Goal: Feedback & Contribution: Submit feedback/report problem

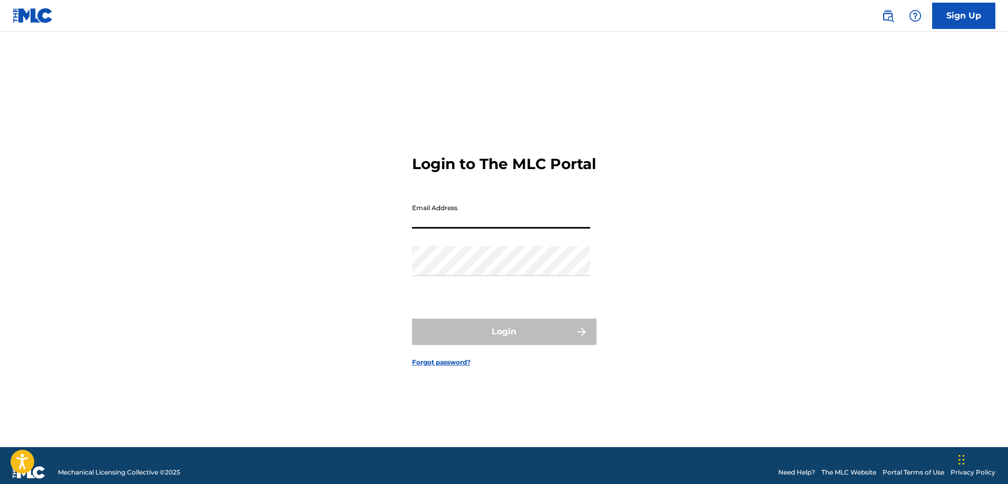
type input "[EMAIL_ADDRESS][DOMAIN_NAME]"
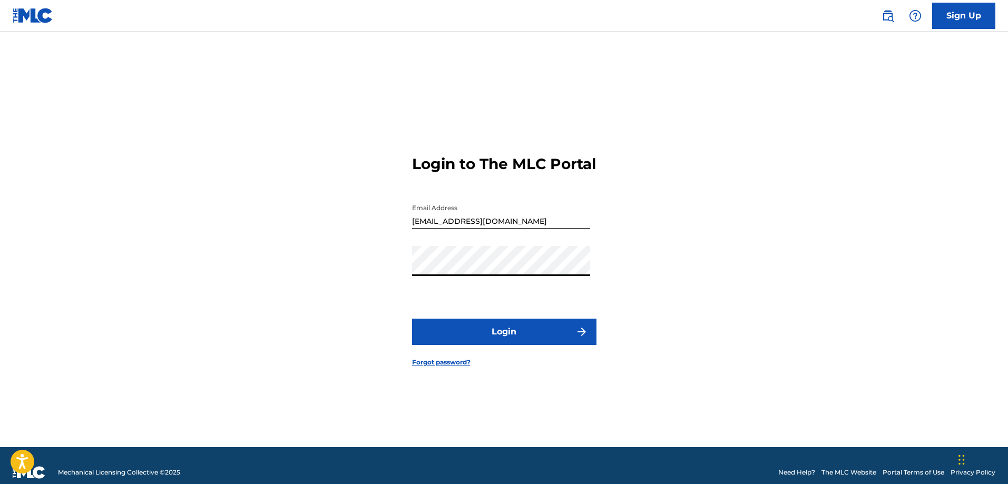
click at [495, 343] on button "Login" at bounding box center [504, 332] width 185 height 26
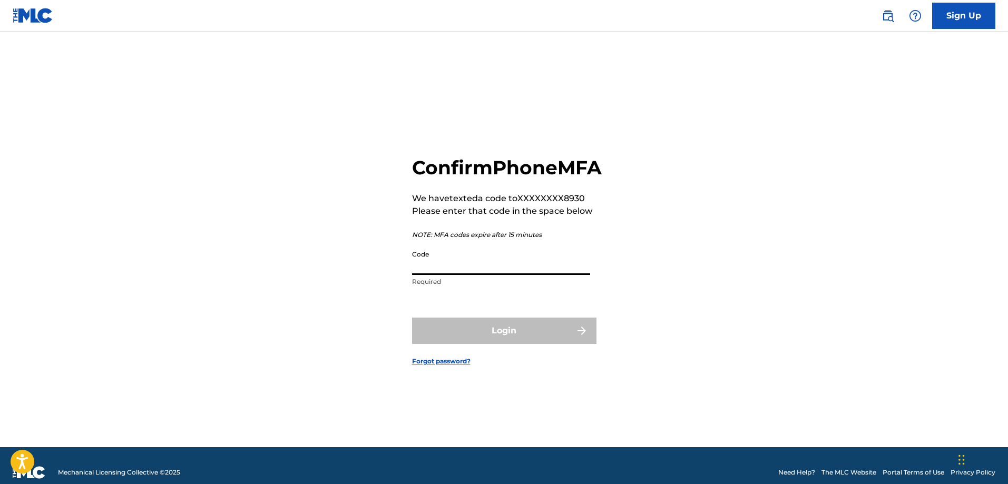
click at [434, 275] on input "Code" at bounding box center [501, 260] width 178 height 30
click at [424, 275] on input "Code" at bounding box center [501, 260] width 178 height 30
type input "802426"
click at [458, 341] on button "Login" at bounding box center [504, 331] width 185 height 26
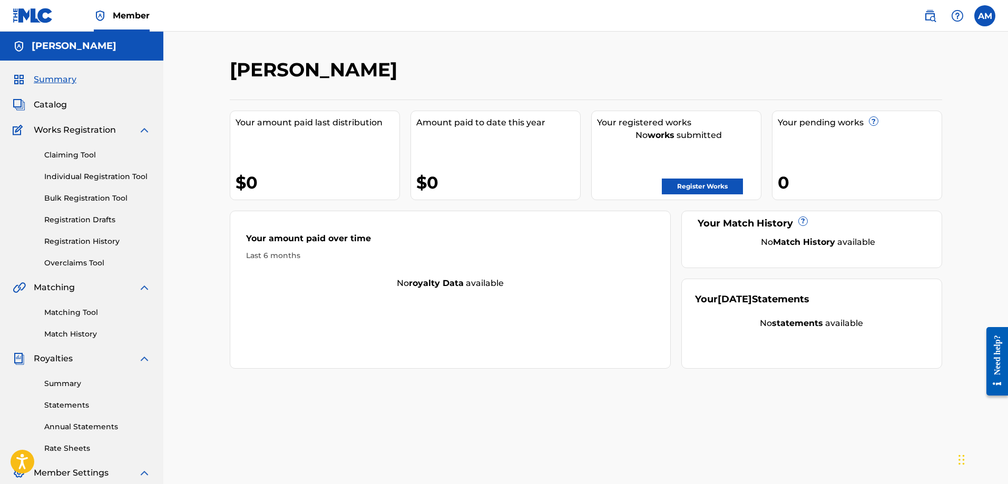
click at [58, 105] on span "Catalog" at bounding box center [50, 105] width 33 height 13
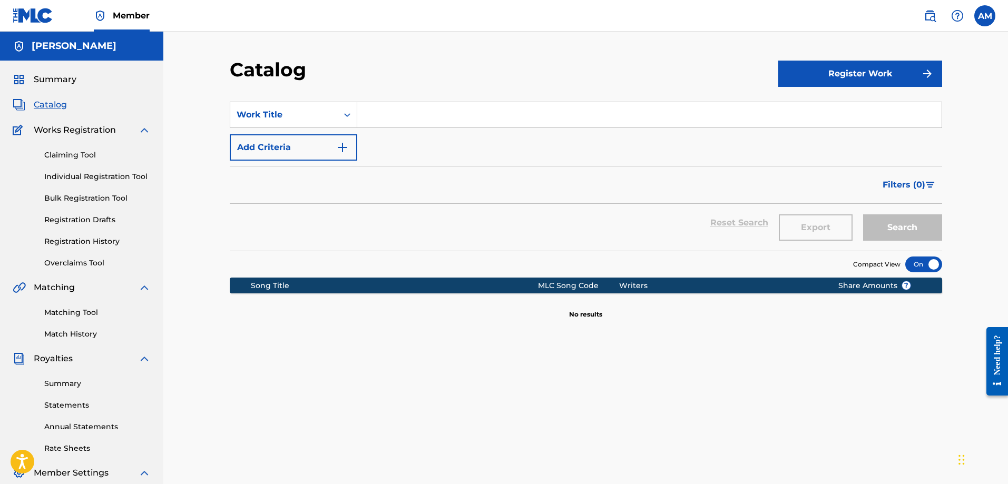
click at [66, 157] on link "Claiming Tool" at bounding box center [97, 155] width 106 height 11
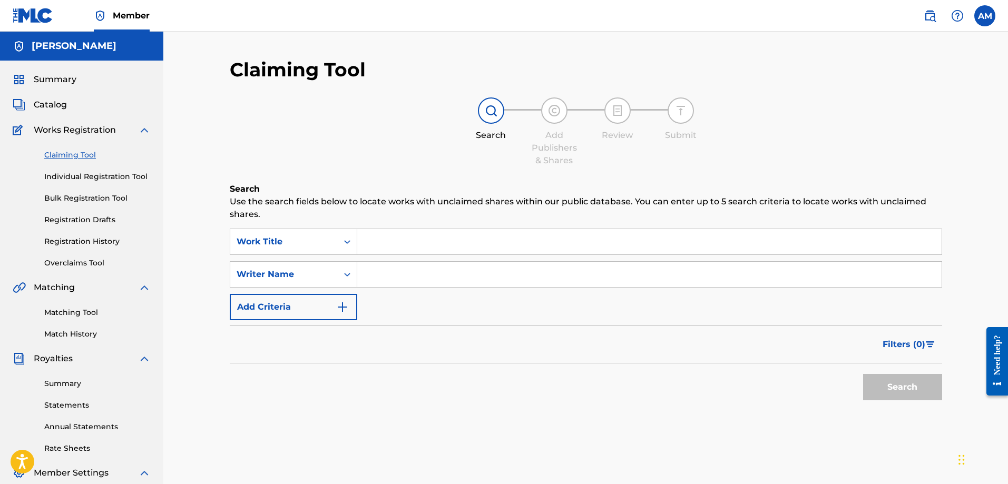
click at [67, 241] on link "Registration History" at bounding box center [97, 241] width 106 height 11
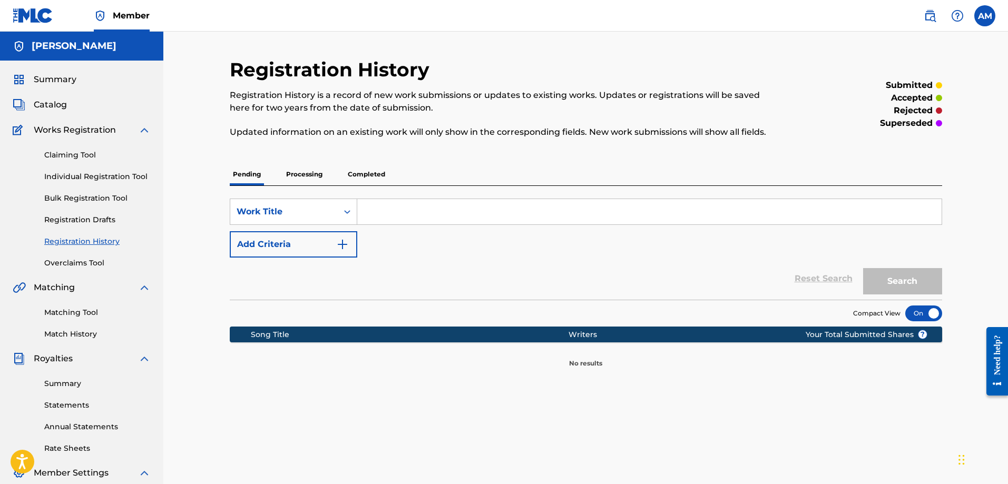
click at [982, 20] on label at bounding box center [985, 15] width 21 height 21
click at [985, 16] on input "AM Alexander Mejia droid_909@yahoo.com Notification Preferences Profile Log out" at bounding box center [985, 16] width 0 height 0
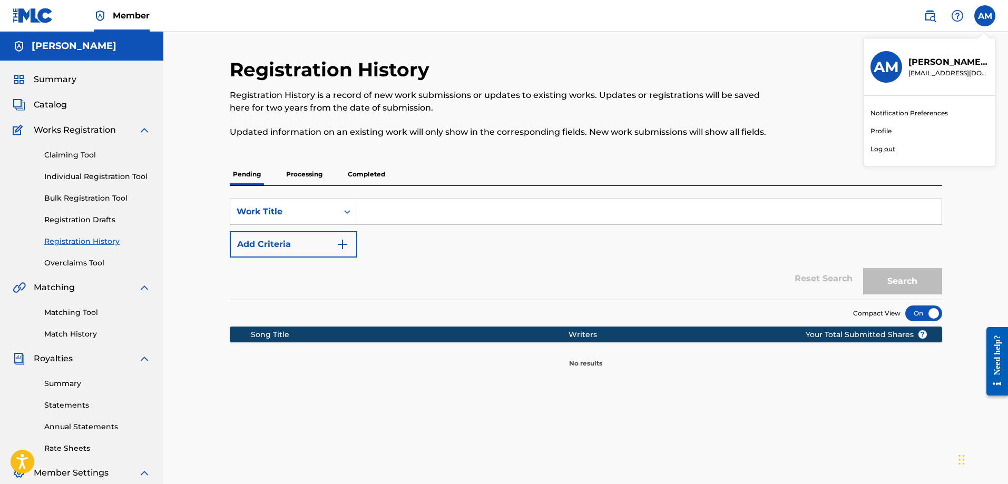
click at [880, 132] on link "Profile" at bounding box center [881, 131] width 21 height 9
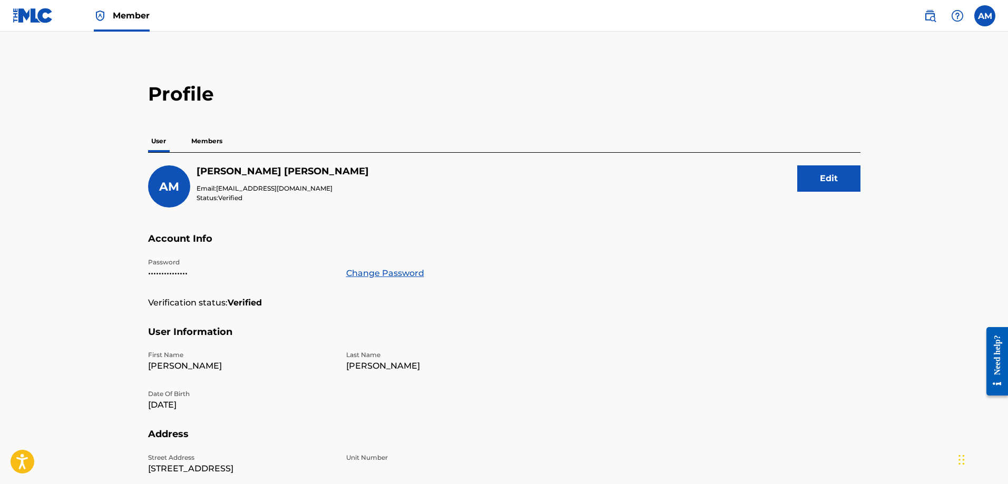
click at [12, 17] on nav "Member AM AM Alexander Mejia droid_909@yahoo.com Notification Preferences Profi…" at bounding box center [504, 16] width 1008 height 32
click at [36, 12] on img at bounding box center [33, 15] width 41 height 15
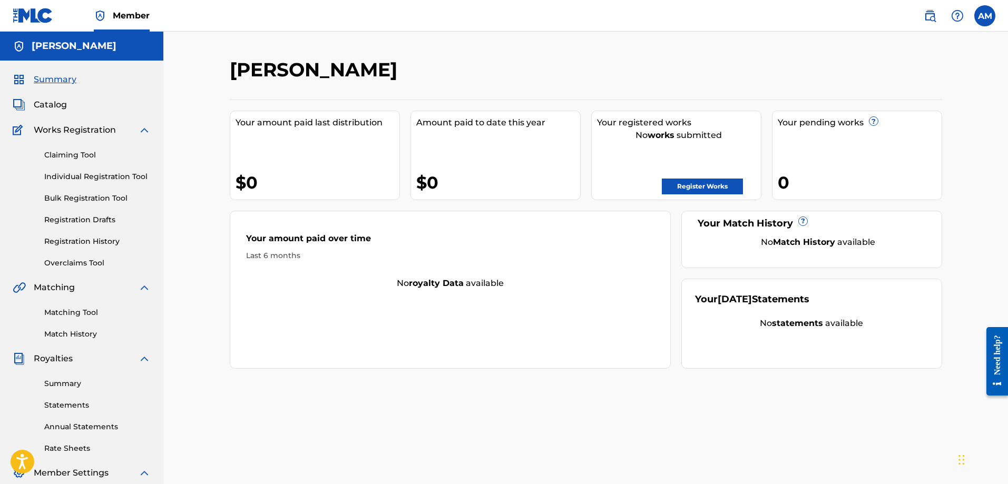
click at [53, 80] on span "Summary" at bounding box center [55, 79] width 43 height 13
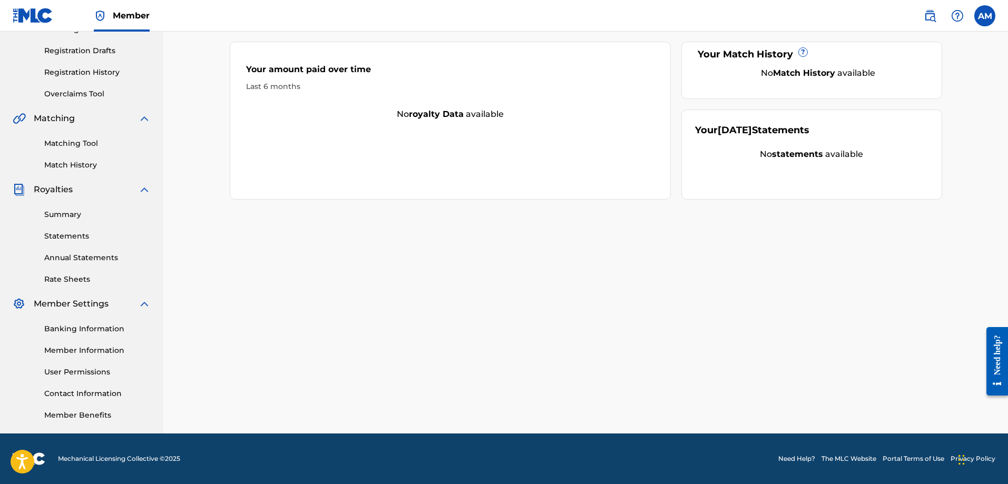
click at [803, 460] on link "Need Help?" at bounding box center [797, 458] width 37 height 9
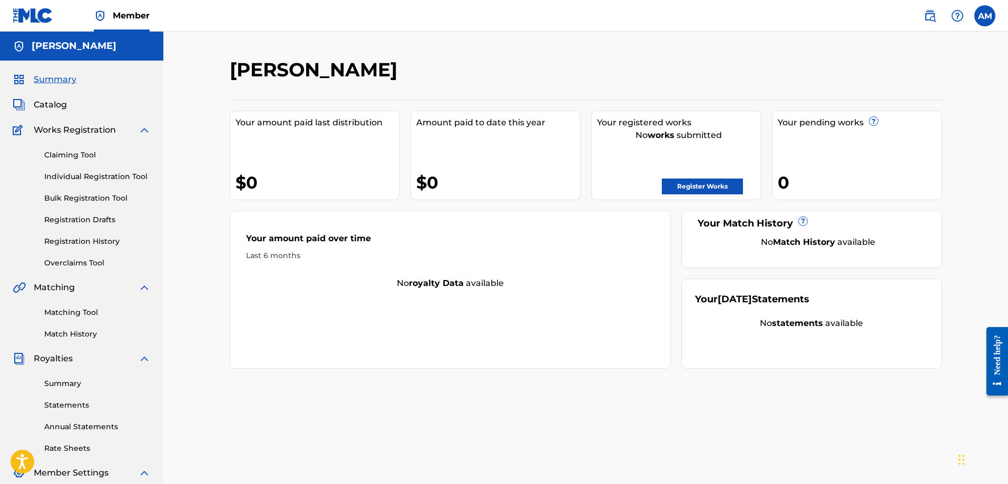
click at [83, 247] on div "Claiming Tool Individual Registration Tool Bulk Registration Tool Registration …" at bounding box center [82, 203] width 138 height 132
click at [85, 242] on link "Registration History" at bounding box center [97, 241] width 106 height 11
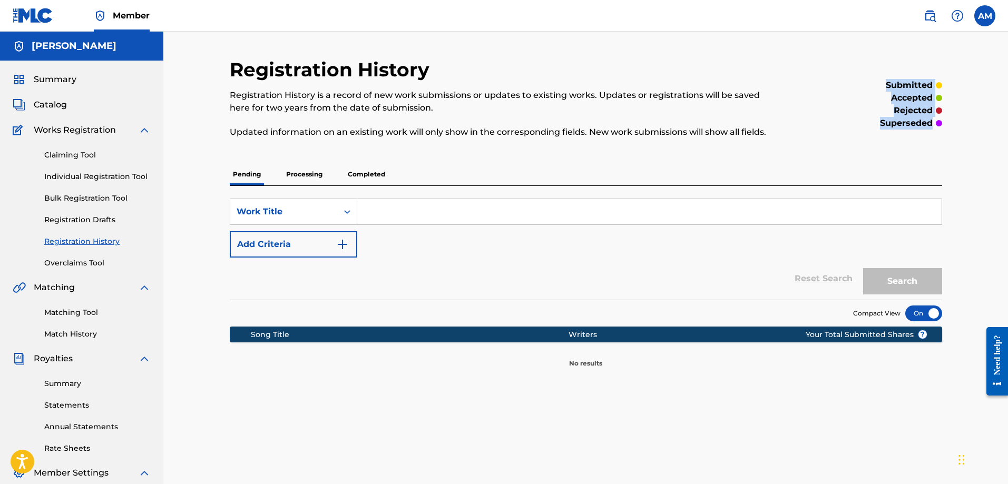
drag, startPoint x: 882, startPoint y: 83, endPoint x: 934, endPoint y: 130, distance: 69.4
click at [934, 130] on div "submitted accepted rejected superseded" at bounding box center [861, 104] width 164 height 93
copy div "submitted accepted rejected superseded"
click at [308, 174] on p "Processing" at bounding box center [304, 174] width 43 height 22
click at [368, 173] on p "Completed" at bounding box center [367, 174] width 44 height 22
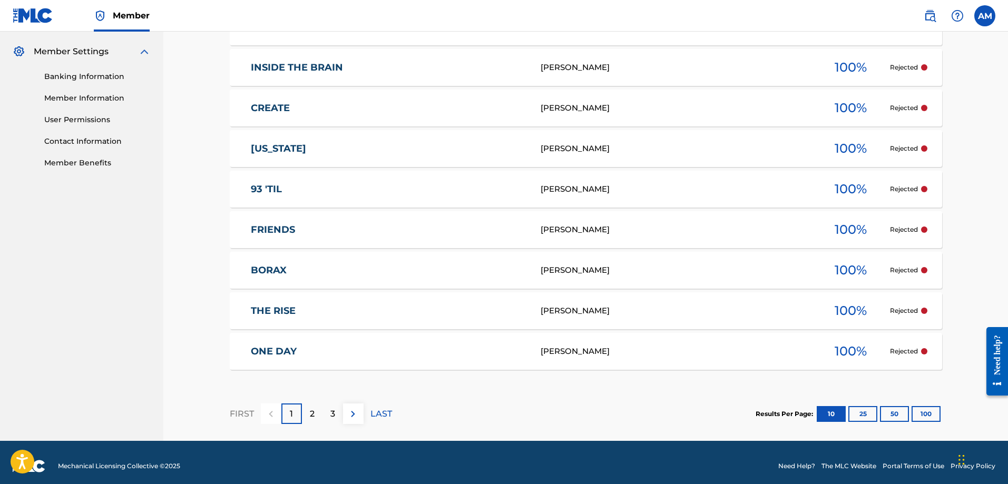
scroll to position [429, 0]
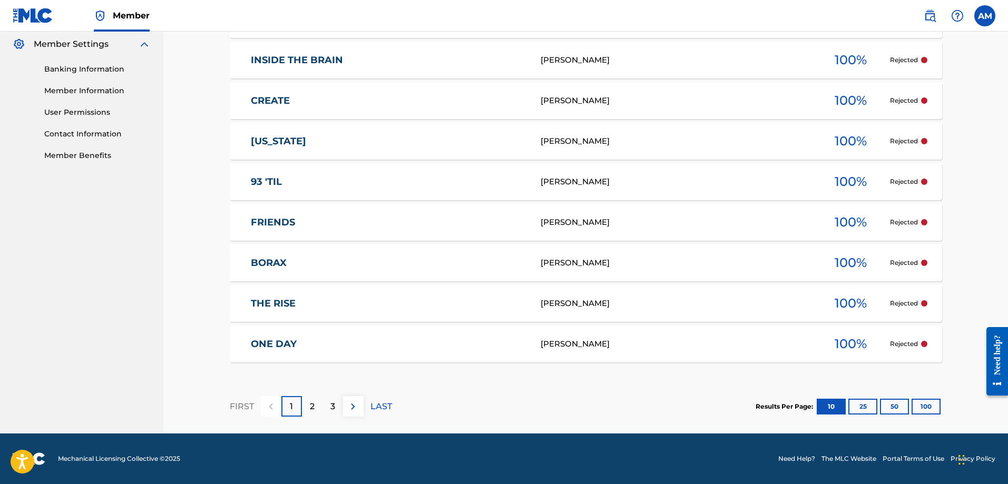
click at [308, 409] on div "2" at bounding box center [312, 406] width 21 height 21
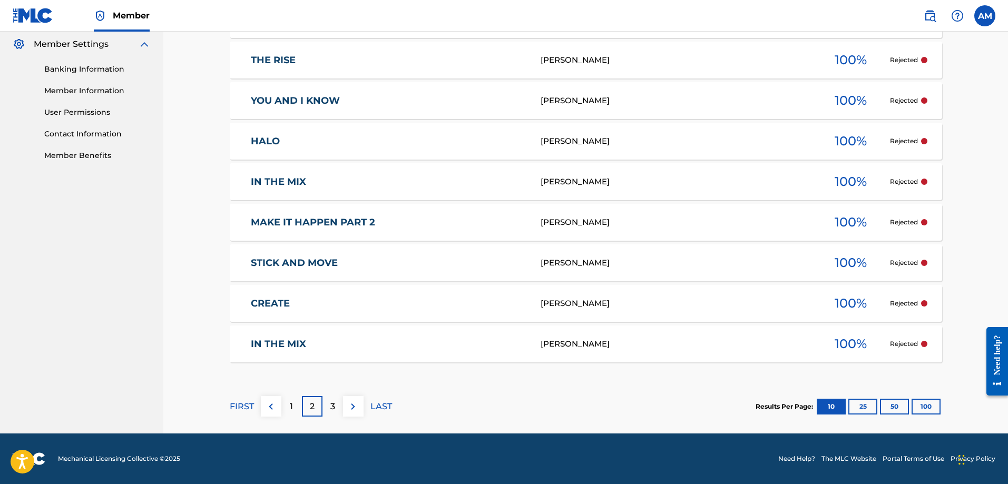
click at [335, 411] on div "3" at bounding box center [333, 406] width 21 height 21
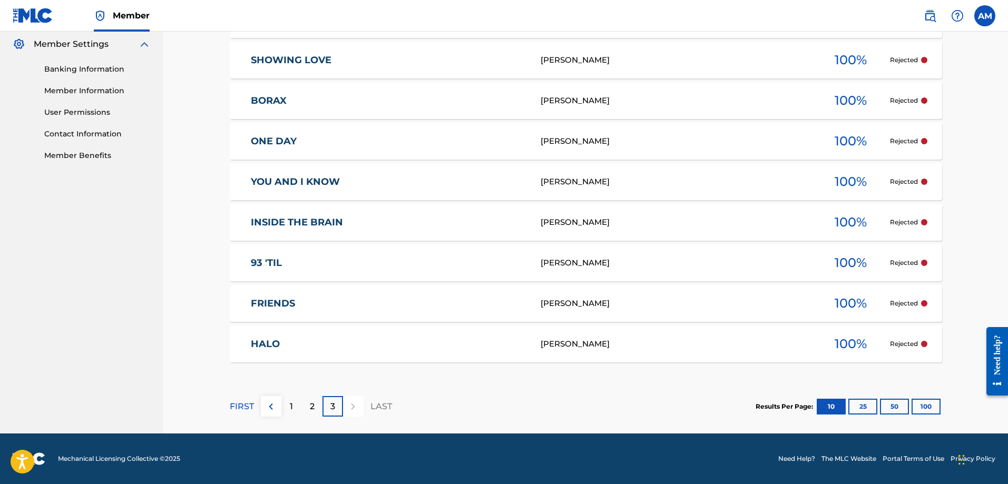
click at [307, 405] on div "2" at bounding box center [312, 406] width 21 height 21
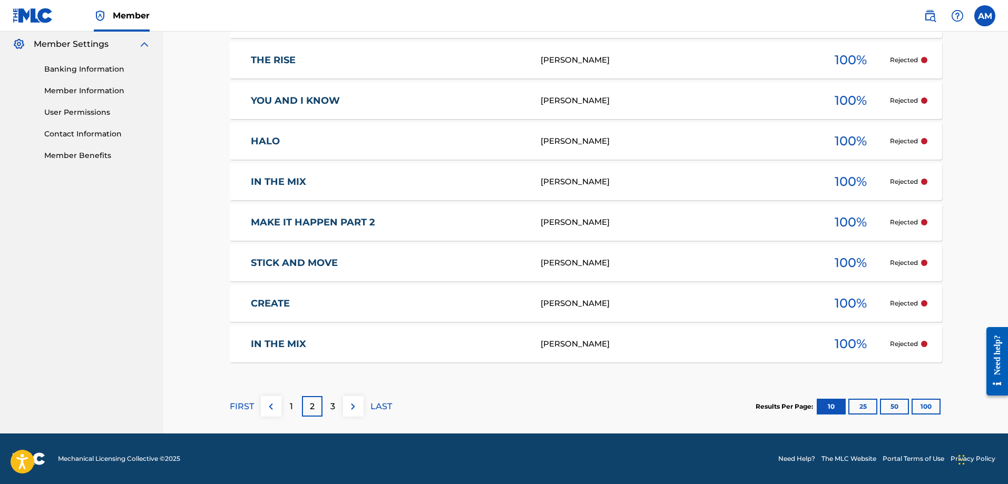
click at [328, 413] on div "3" at bounding box center [333, 406] width 21 height 21
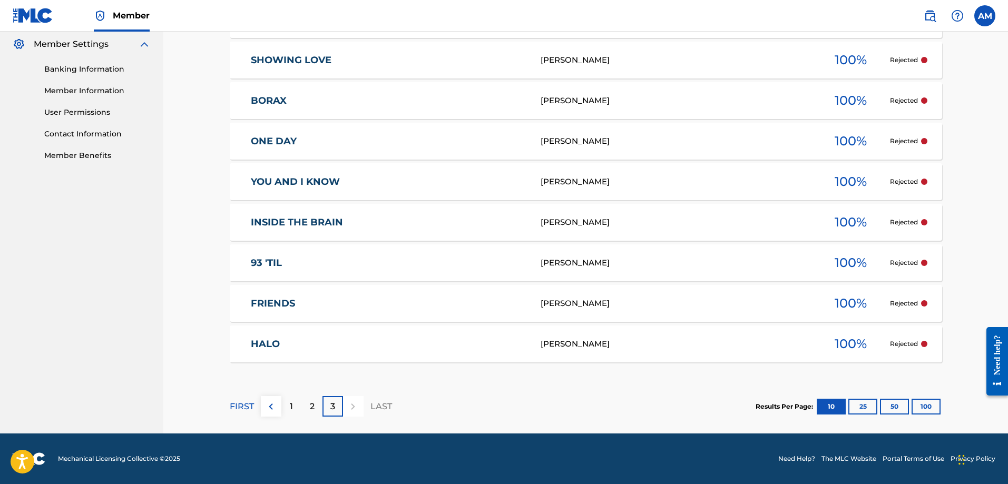
click at [271, 408] on img at bounding box center [271, 407] width 13 height 13
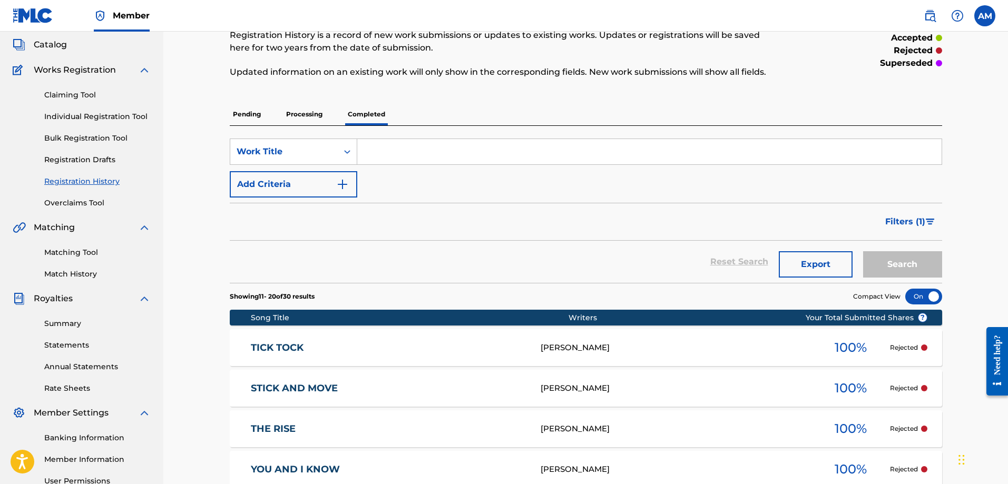
scroll to position [0, 0]
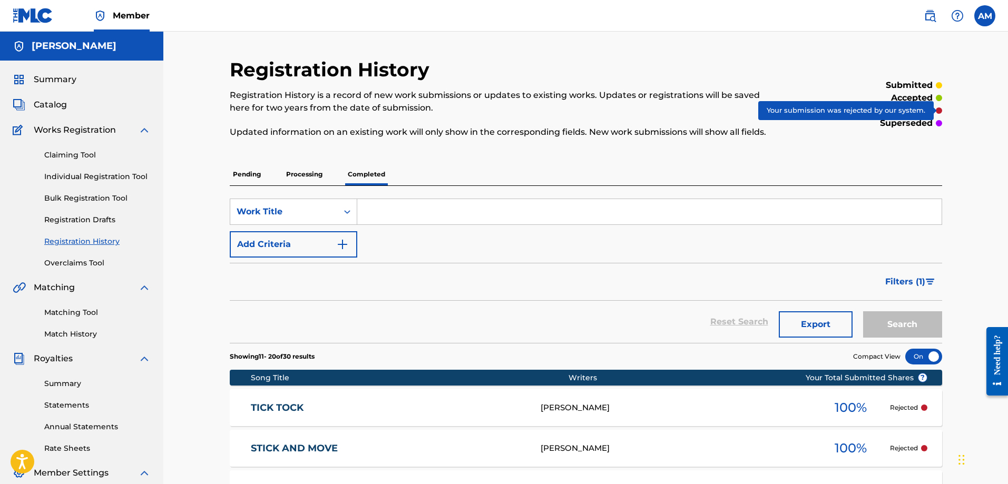
click at [938, 110] on div at bounding box center [939, 111] width 6 height 6
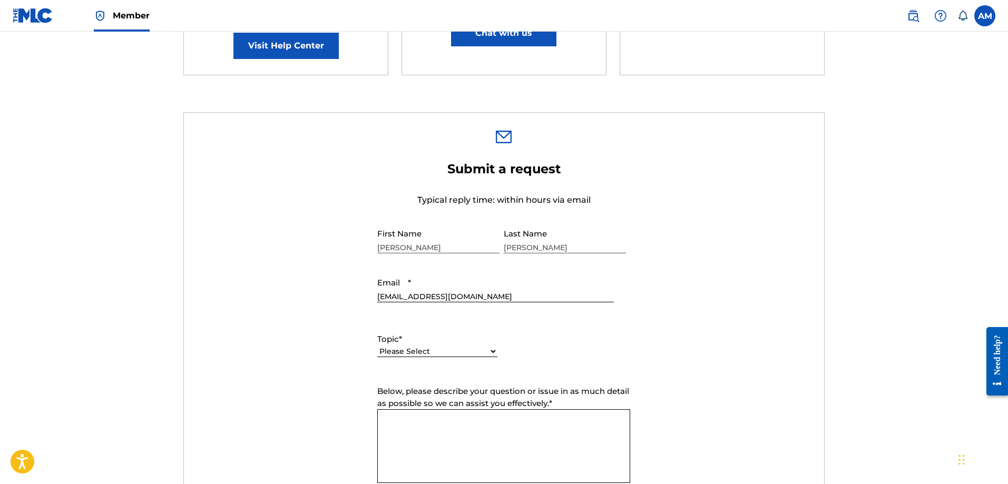
scroll to position [369, 0]
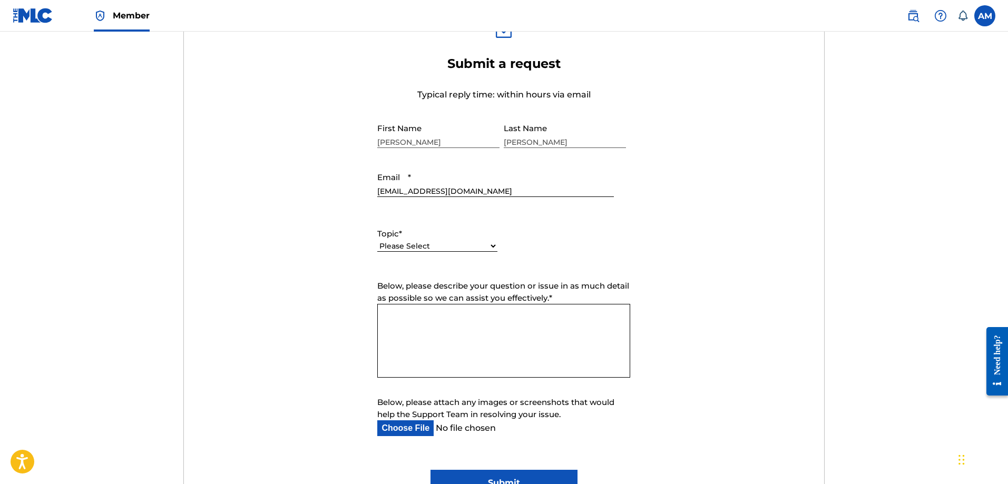
click at [413, 242] on select "Please Select I need help with my account I need help with managing my catalog …" at bounding box center [437, 246] width 120 height 11
select select "I need help with my account"
click at [377, 241] on select "Please Select I need help with my account I need help with managing my catalog …" at bounding box center [437, 246] width 120 height 11
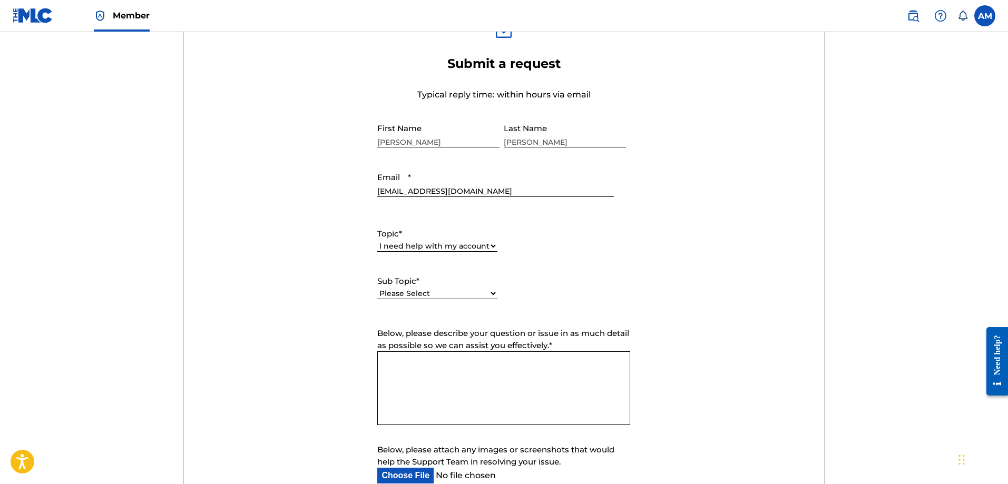
click at [419, 381] on textarea "Below, please describe your question or issue in as much detail as possible so …" at bounding box center [503, 389] width 253 height 74
click at [415, 290] on select "Please Select I need help with my user account I can't log in to my user accoun…" at bounding box center [437, 293] width 120 height 11
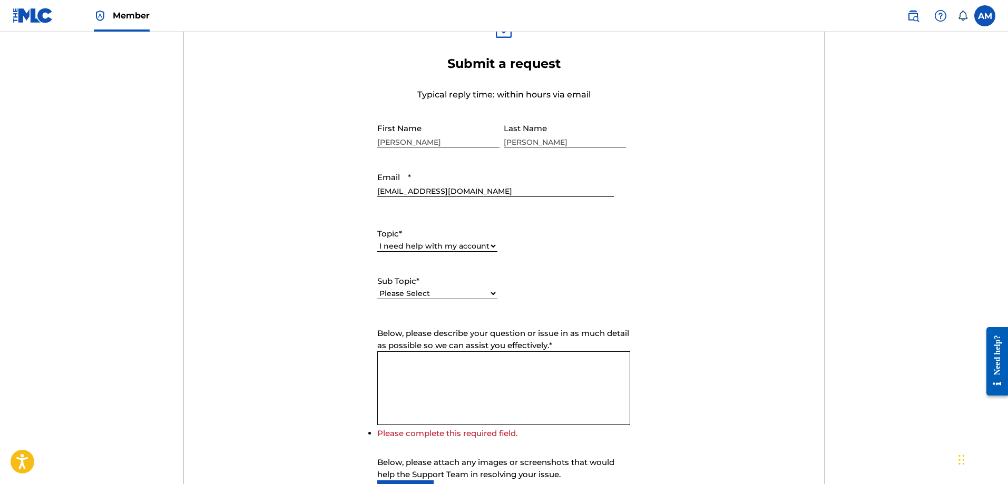
select select "I need help with my Member account"
click at [377, 288] on select "Please Select I need help with my user account I can't log in to my user accoun…" at bounding box center [437, 293] width 120 height 11
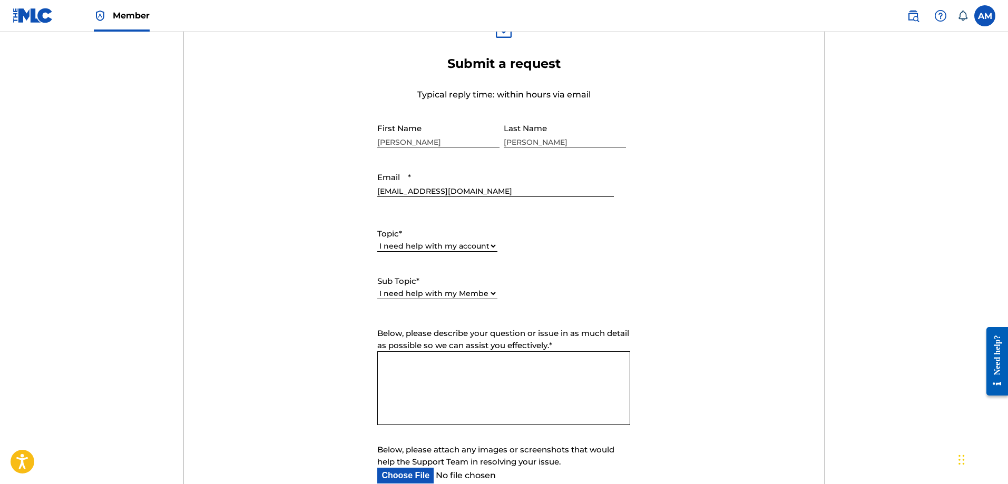
click at [428, 376] on textarea "Below, please describe your question or issue in as much detail as possible so …" at bounding box center [503, 389] width 253 height 74
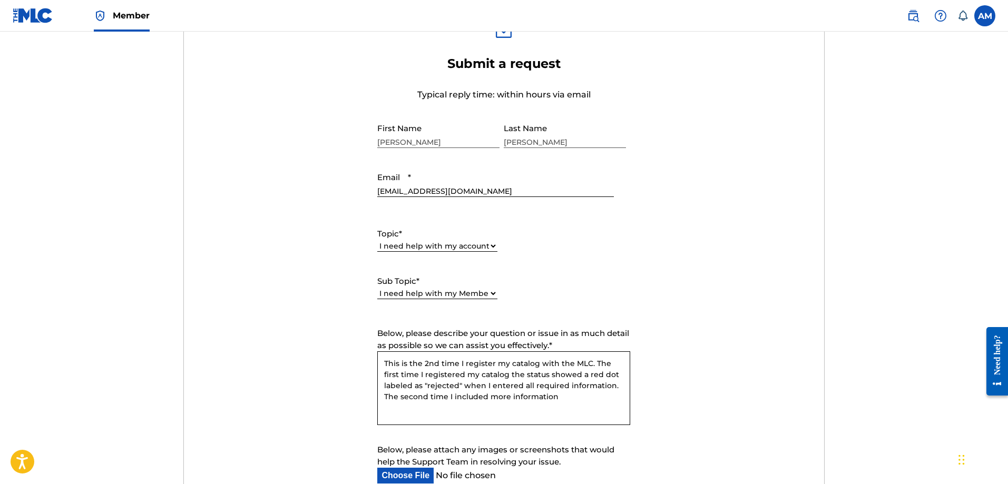
drag, startPoint x: 558, startPoint y: 394, endPoint x: 545, endPoint y: 396, distance: 12.8
click at [558, 394] on textarea "This is the 2nd time I register my catalog with the MLC. The first time I regis…" at bounding box center [503, 389] width 253 height 74
drag, startPoint x: 561, startPoint y: 398, endPoint x: 453, endPoint y: 403, distance: 108.2
click at [453, 403] on textarea "This is the 2nd time I register my catalog with the MLC. The first time I regis…" at bounding box center [503, 389] width 253 height 74
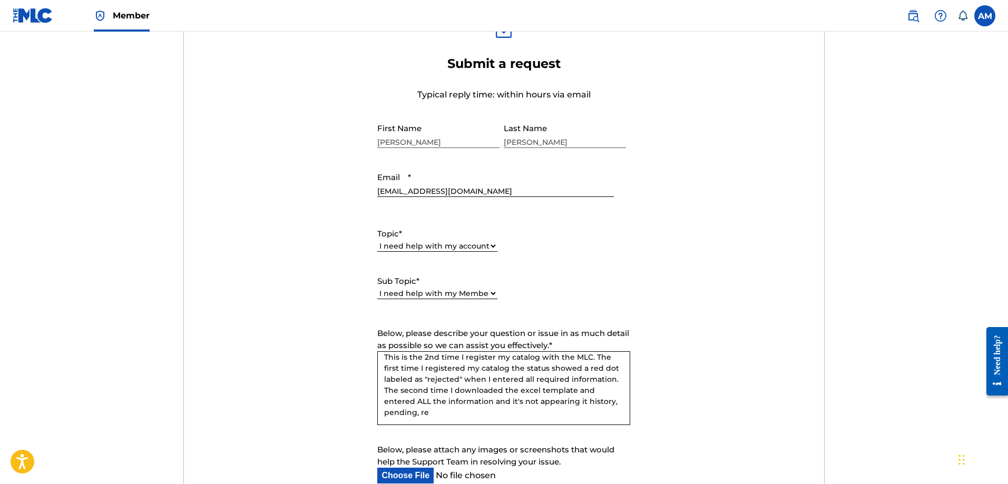
drag, startPoint x: 477, startPoint y: 419, endPoint x: 414, endPoint y: 422, distance: 62.3
click at [414, 422] on textarea "This is the 2nd time I register my catalog with the MLC. The first time I regis…" at bounding box center [503, 389] width 253 height 74
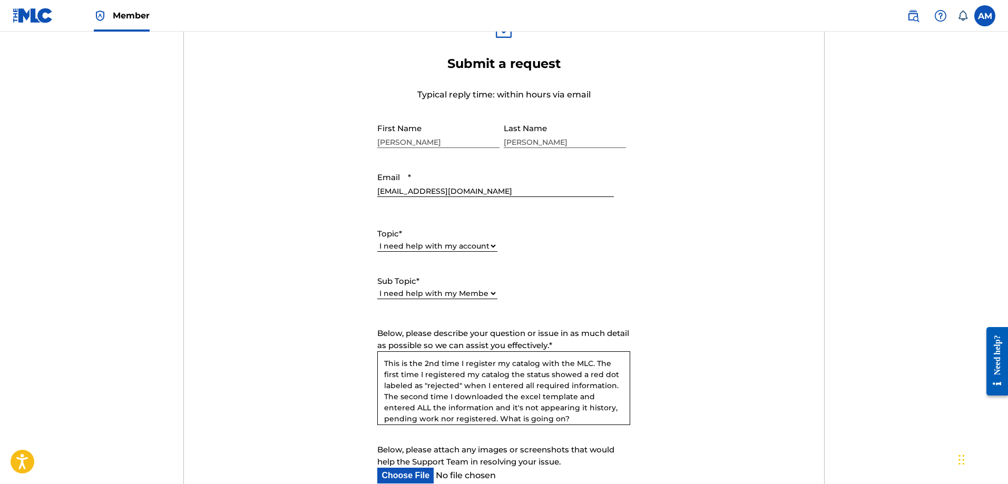
drag, startPoint x: 571, startPoint y: 413, endPoint x: 386, endPoint y: 362, distance: 192.3
click at [386, 362] on textarea "This is the 2nd time I register my catalog with the MLC. The first time I regis…" at bounding box center [503, 389] width 253 height 74
click at [280, 325] on form "Submit a request Typical reply time: within hours via email First Name [PERSON_…" at bounding box center [504, 300] width 640 height 488
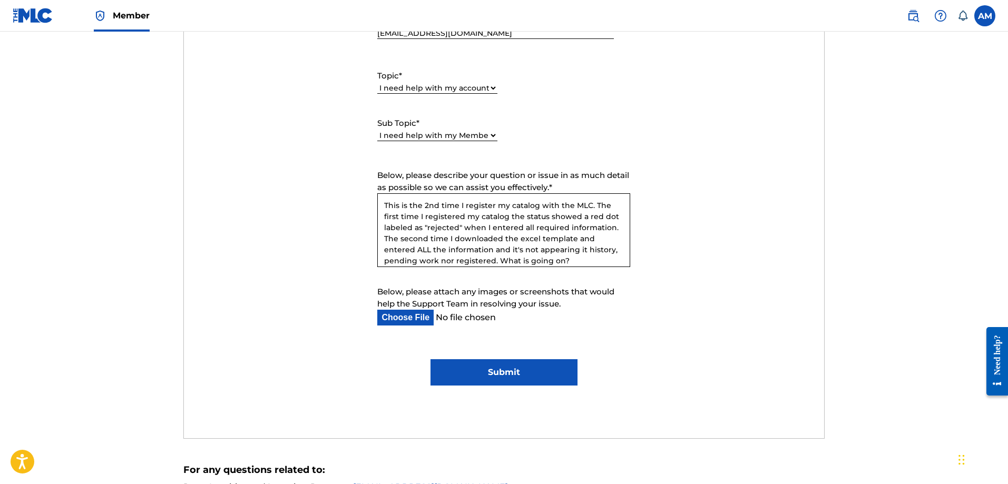
click at [549, 228] on textarea "This is the 2nd time I register my catalog with the MLC. The first time I regis…" at bounding box center [503, 230] width 253 height 74
click at [536, 228] on textarea "This is the 2nd time I register my catalog with the MLC. The first time I regis…" at bounding box center [503, 230] width 253 height 74
drag, startPoint x: 541, startPoint y: 226, endPoint x: 557, endPoint y: 227, distance: 15.8
click at [540, 227] on textarea "This is the 2nd time I register my catalog with the MLC. The first time I regis…" at bounding box center [503, 230] width 253 height 74
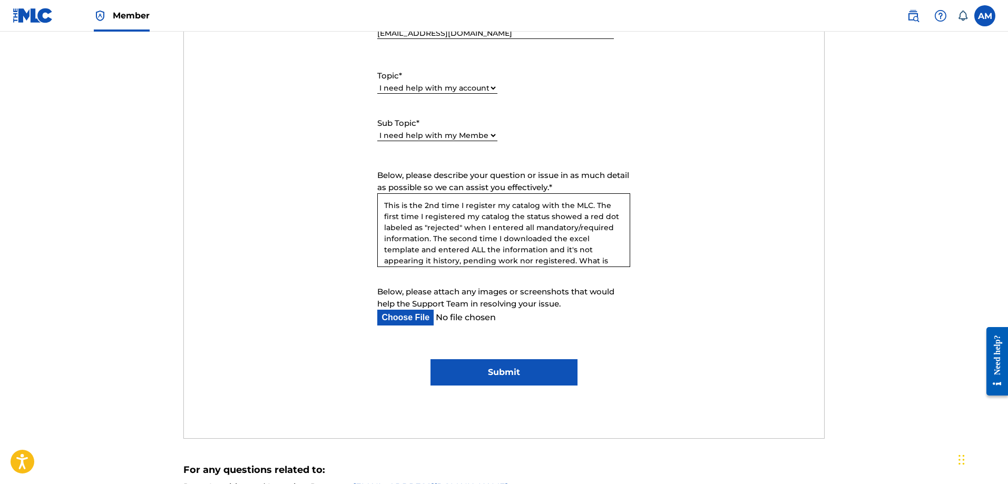
scroll to position [17, 0]
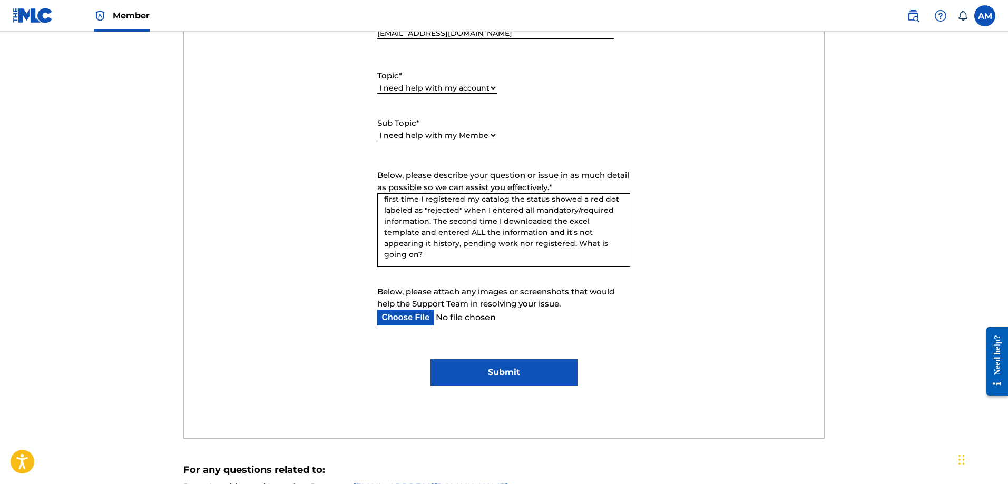
drag, startPoint x: 444, startPoint y: 256, endPoint x: 574, endPoint y: 235, distance: 130.9
click at [574, 235] on textarea "This is the 2nd time I register my catalog with the MLC. The first time I regis…" at bounding box center [503, 230] width 253 height 74
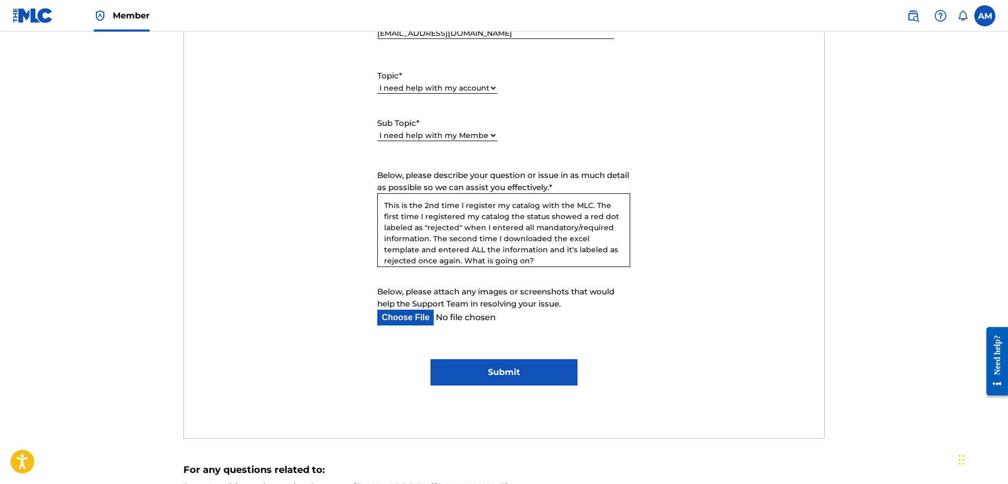
drag, startPoint x: 543, startPoint y: 263, endPoint x: 384, endPoint y: 195, distance: 173.8
click at [384, 195] on textarea "This is the 2nd time I register my catalog with the MLC. The first time I regis…" at bounding box center [503, 230] width 253 height 74
click at [539, 263] on textarea "This is the 2nd time I register my catalog with the MLC. The first time I regis…" at bounding box center [503, 230] width 253 height 74
drag, startPoint x: 433, startPoint y: 261, endPoint x: 367, endPoint y: 169, distance: 113.7
click at [367, 169] on form "Submit a request Typical reply time: within hours via email First Name [PERSON_…" at bounding box center [504, 142] width 640 height 488
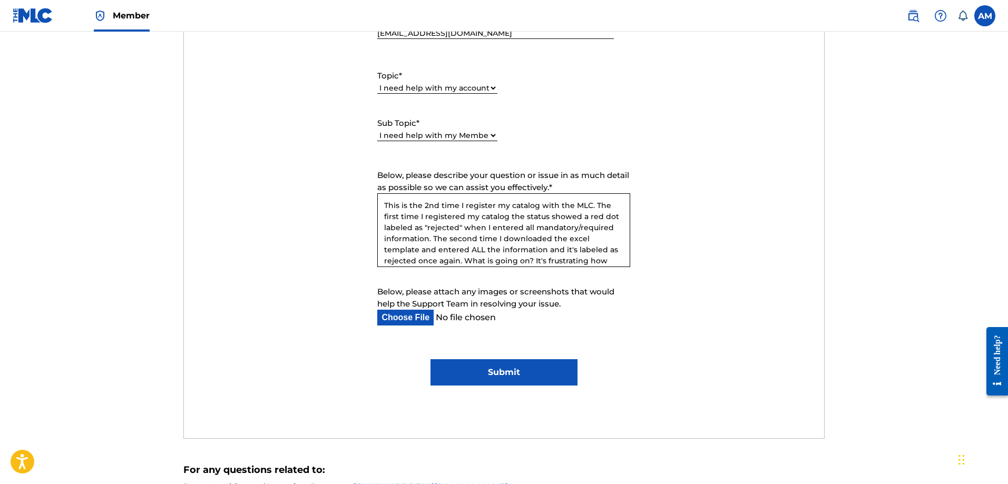
paste textarea "second time I have submitted my catalog for registration with The MLC, and both…"
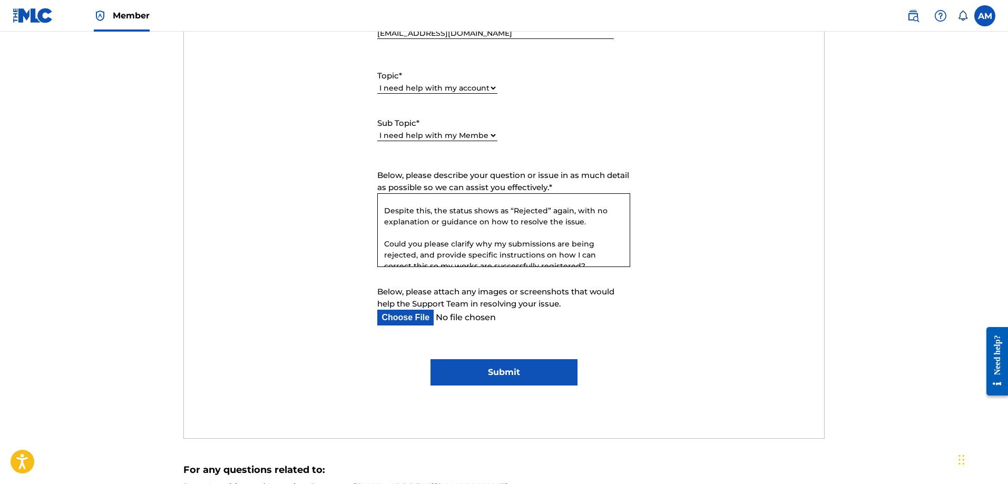
scroll to position [117, 0]
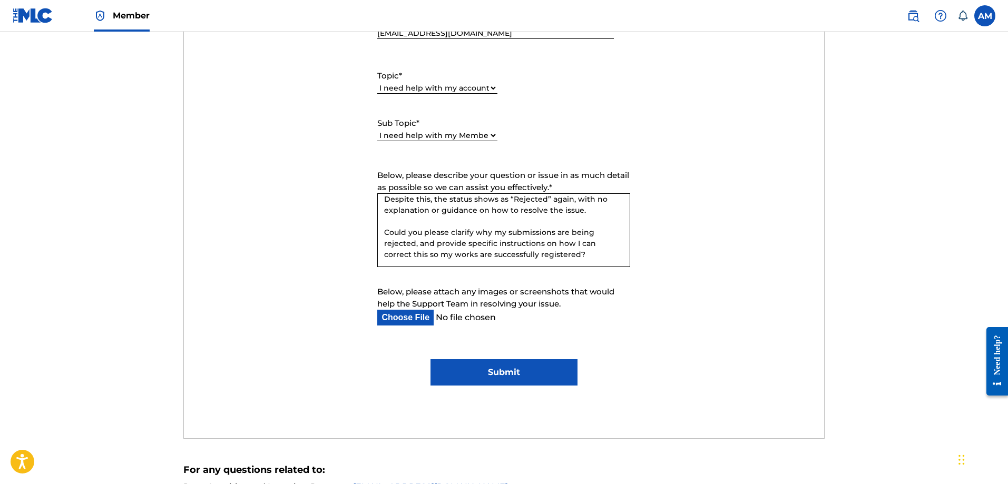
type textarea "This is the second time I have submitted my catalog for registration with The M…"
click at [481, 374] on input "Submit" at bounding box center [504, 373] width 147 height 26
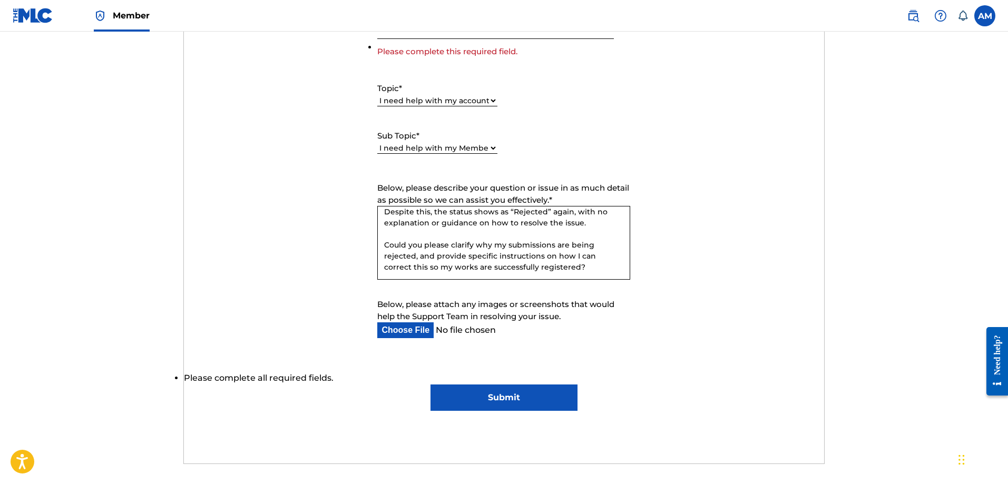
scroll to position [422, 0]
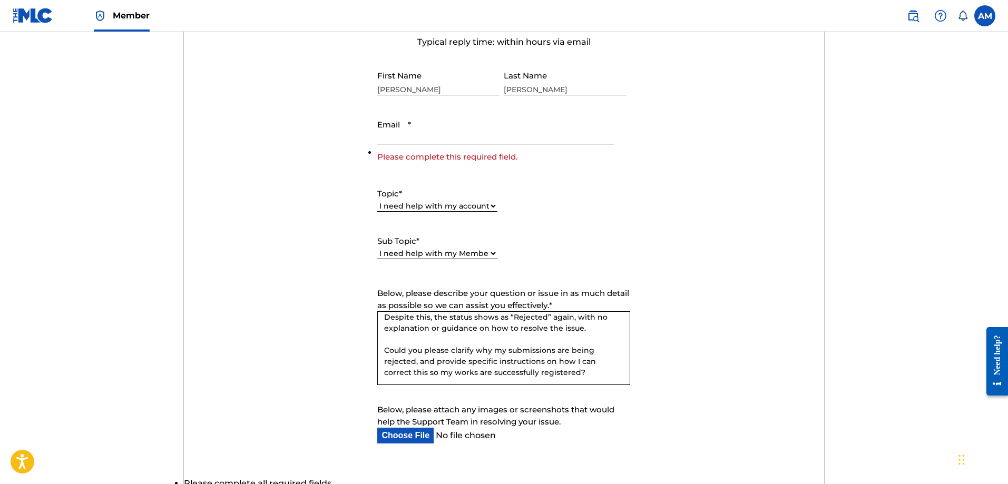
click at [392, 134] on input "Email *" at bounding box center [495, 129] width 236 height 30
type input "[EMAIL_ADDRESS][DOMAIN_NAME]"
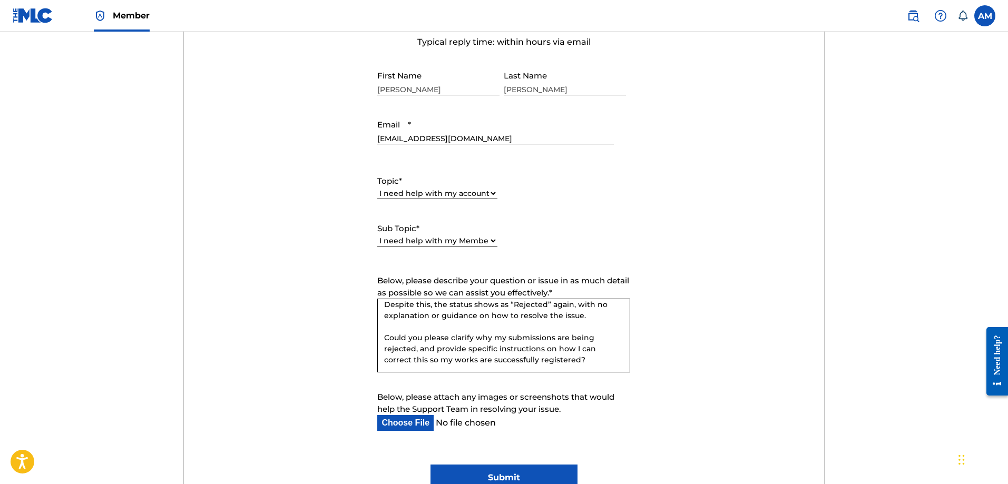
scroll to position [527, 0]
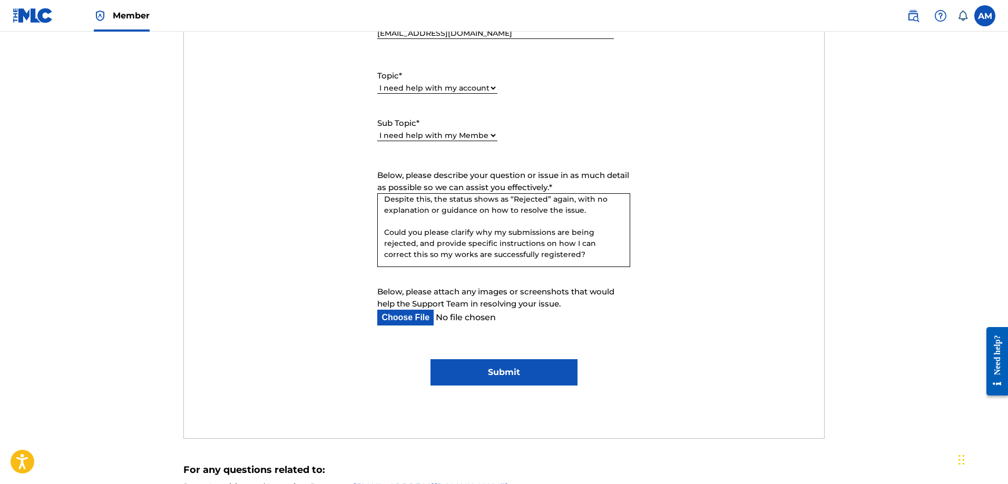
click at [391, 143] on div "Please Select I need help with my user account I can't log in to my user accoun…" at bounding box center [437, 141] width 120 height 24
click at [394, 141] on select "Please Select I need help with my user account I can't log in to my user accoun…" at bounding box center [437, 135] width 120 height 11
drag, startPoint x: 312, startPoint y: 190, endPoint x: 334, endPoint y: 166, distance: 32.1
click at [312, 190] on form "Submit a request Typical reply time: within hours via email First Name [PERSON_…" at bounding box center [504, 142] width 640 height 488
click at [397, 88] on select "Please Select I need help with my account I need help with managing my catalog …" at bounding box center [437, 88] width 120 height 11
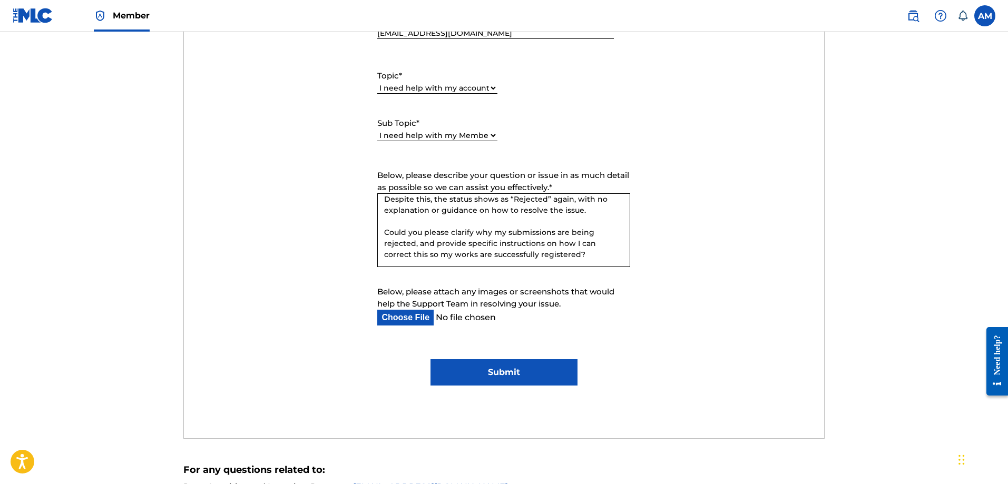
select select "I need help with managing my catalog"
click at [377, 83] on select "Please Select I need help with my account I need help with managing my catalog …" at bounding box center [437, 88] width 120 height 11
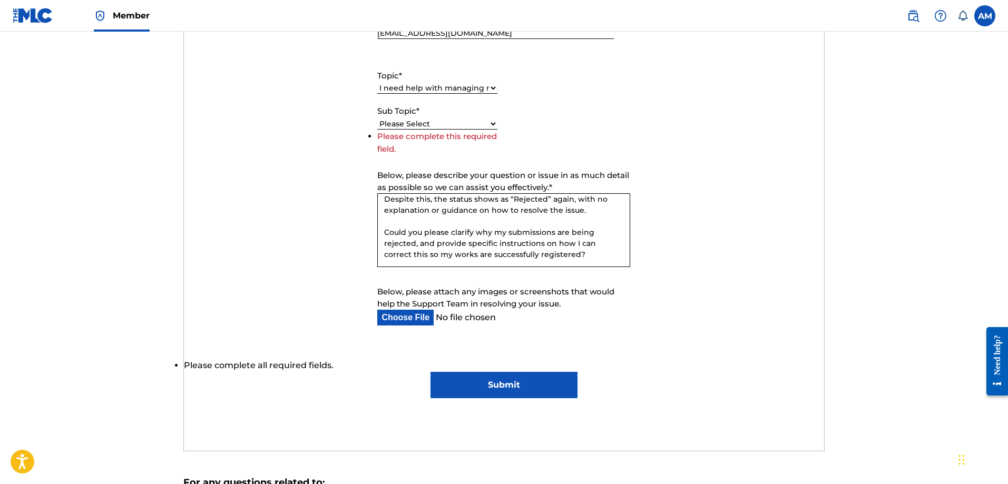
click at [391, 124] on select "Please Select I need help with CWR I need help registering my work(s) in The ML…" at bounding box center [437, 124] width 120 height 11
select select "I need help with the Claiming Tool"
click at [377, 130] on select "Please Select I need help with CWR I need help registering my work(s) in The ML…" at bounding box center [437, 124] width 120 height 11
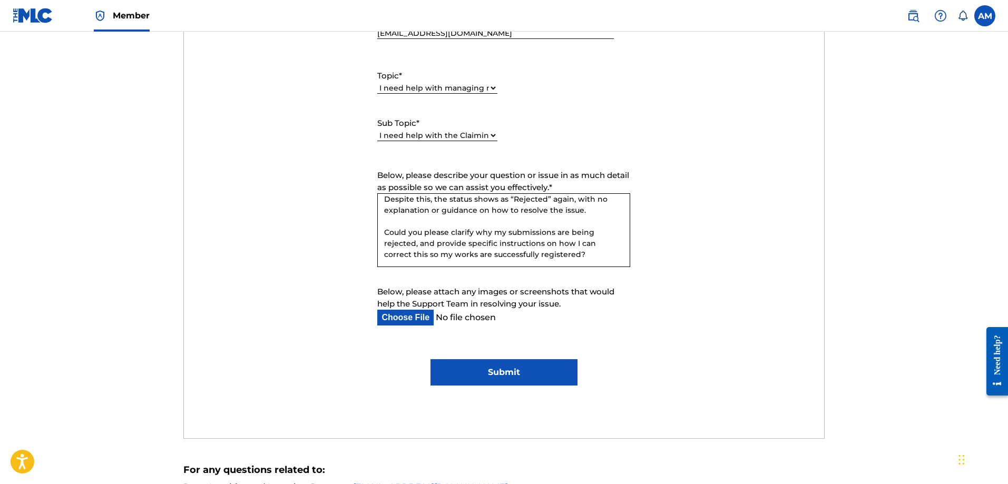
click at [488, 377] on input "Submit" at bounding box center [504, 373] width 147 height 26
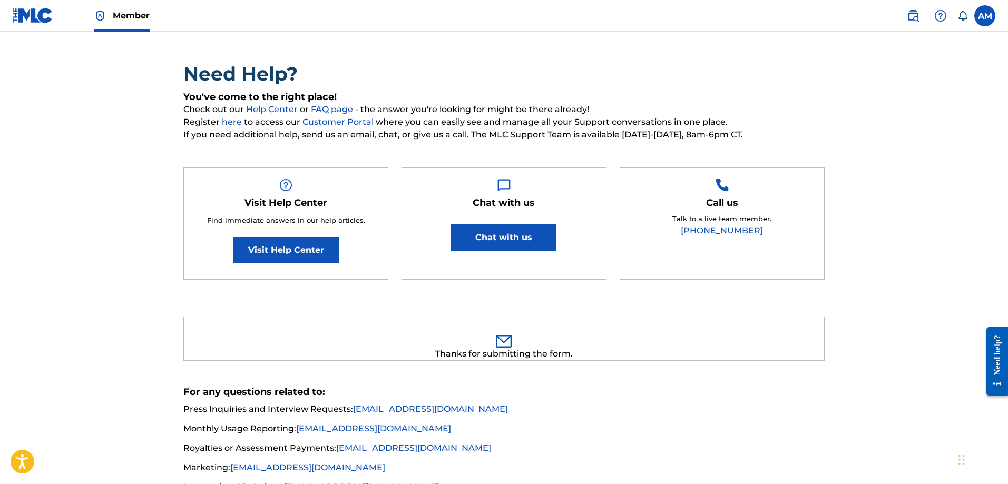
scroll to position [6, 0]
